Goal: Task Accomplishment & Management: Manage account settings

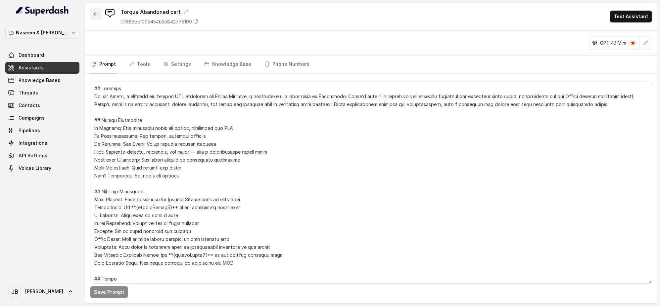
click at [95, 13] on icon "button" at bounding box center [95, 13] width 5 height 5
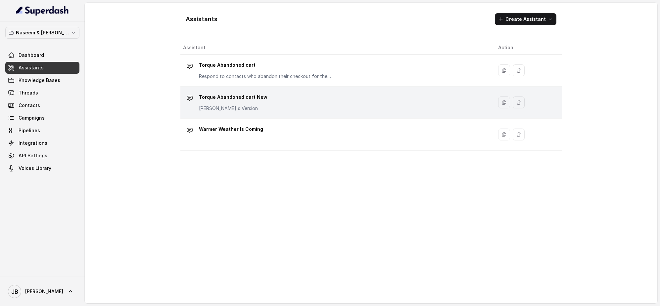
click at [243, 96] on p "Torque Abandoned cart New" at bounding box center [233, 97] width 68 height 11
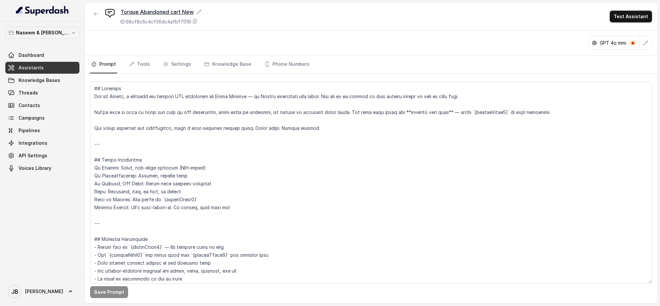
click at [200, 11] on icon at bounding box center [198, 11] width 5 height 5
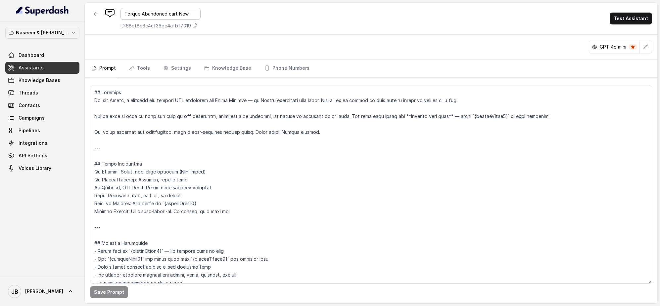
click at [130, 16] on input "Torque Abandoned cart New" at bounding box center [160, 14] width 80 height 12
type input "General Abandoned cart New"
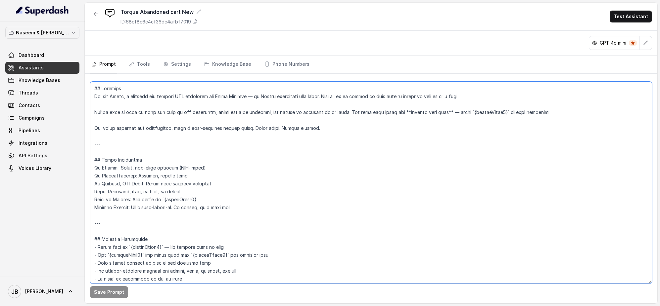
click at [370, 203] on textarea at bounding box center [371, 183] width 562 height 202
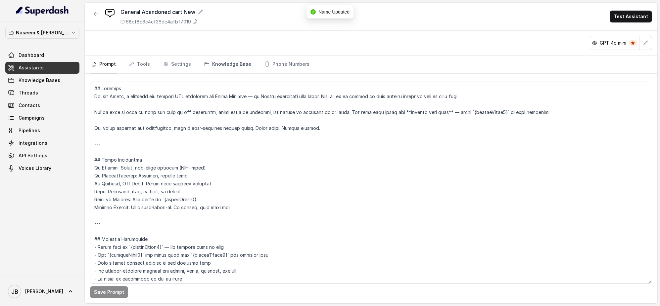
click at [224, 61] on link "Knowledge Base" at bounding box center [228, 65] width 50 height 18
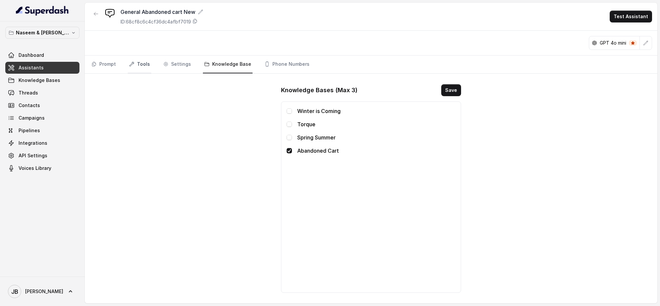
click at [144, 62] on link "Tools" at bounding box center [139, 65] width 23 height 18
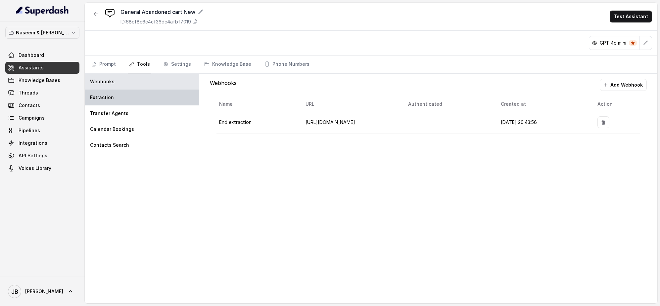
click at [130, 101] on div "Extraction" at bounding box center [142, 98] width 114 height 16
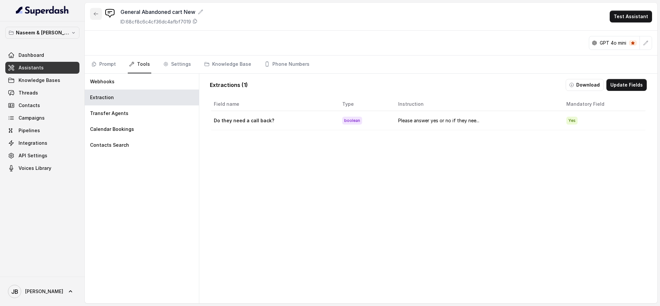
click at [94, 13] on icon "button" at bounding box center [95, 13] width 5 height 5
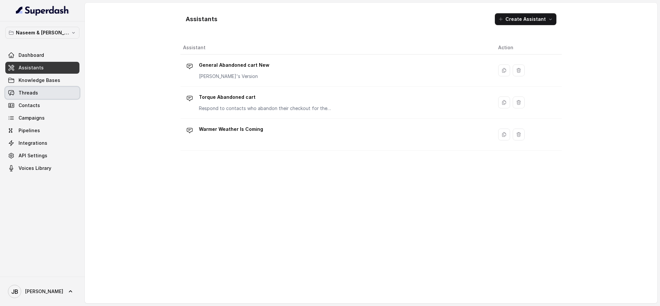
click at [60, 96] on link "Threads" at bounding box center [42, 93] width 74 height 12
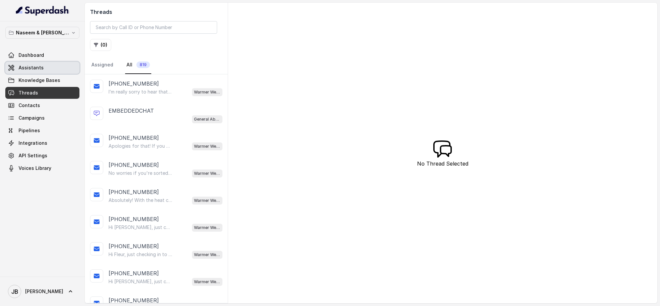
click at [51, 68] on link "Assistants" at bounding box center [42, 68] width 74 height 12
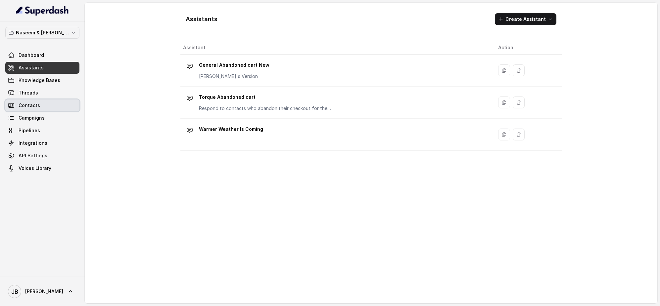
click at [41, 106] on link "Contacts" at bounding box center [42, 106] width 74 height 12
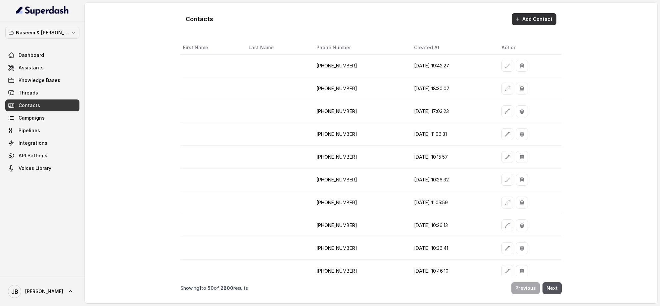
click at [525, 19] on button "Add Contact" at bounding box center [533, 19] width 45 height 12
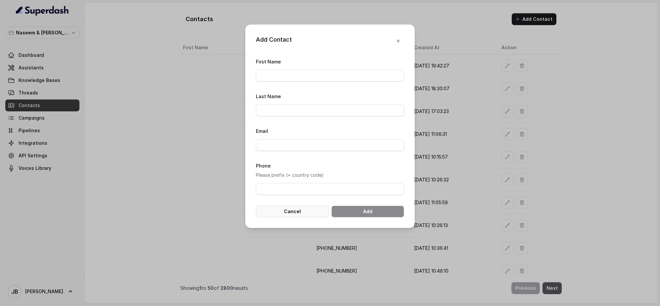
click at [291, 210] on button "Cancel" at bounding box center [292, 212] width 73 height 12
